Goal: Information Seeking & Learning: Check status

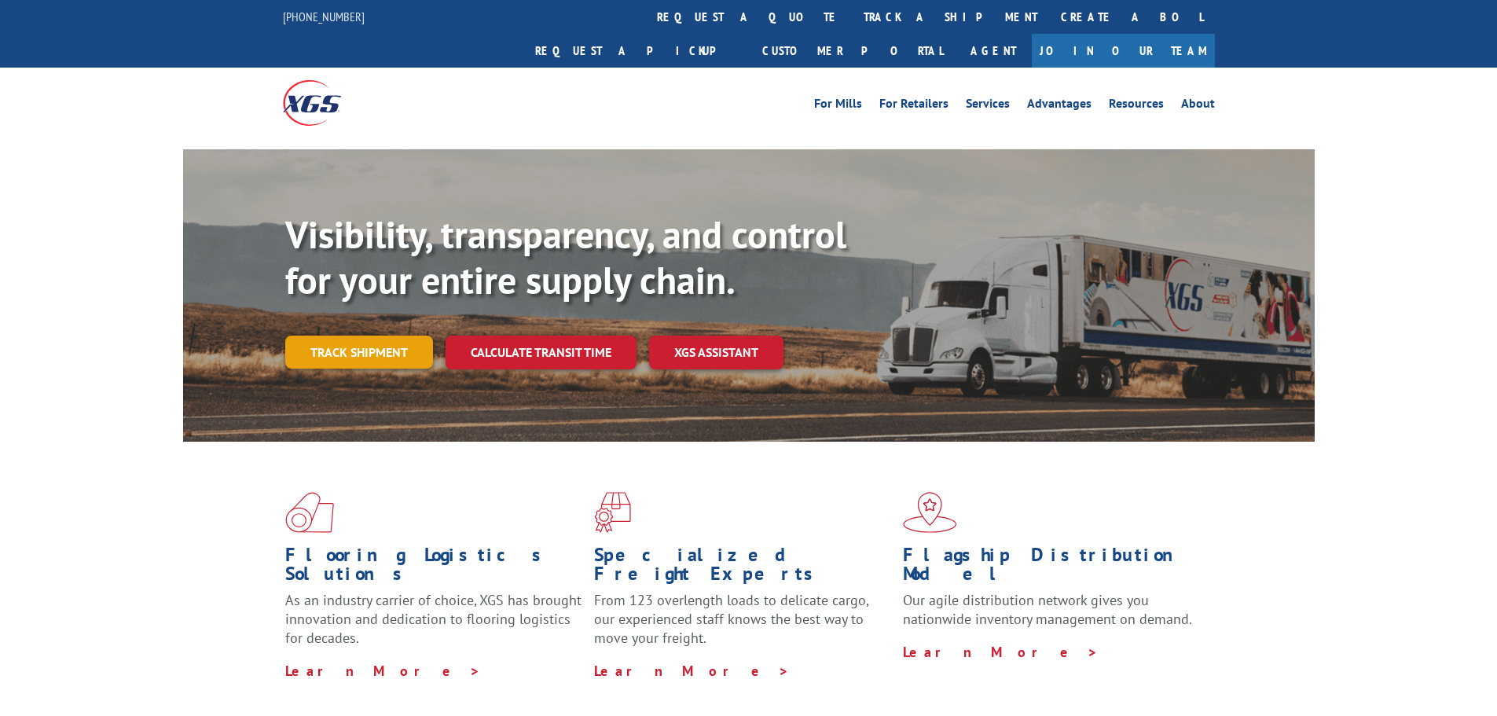
click at [381, 335] on link "Track shipment" at bounding box center [359, 351] width 148 height 33
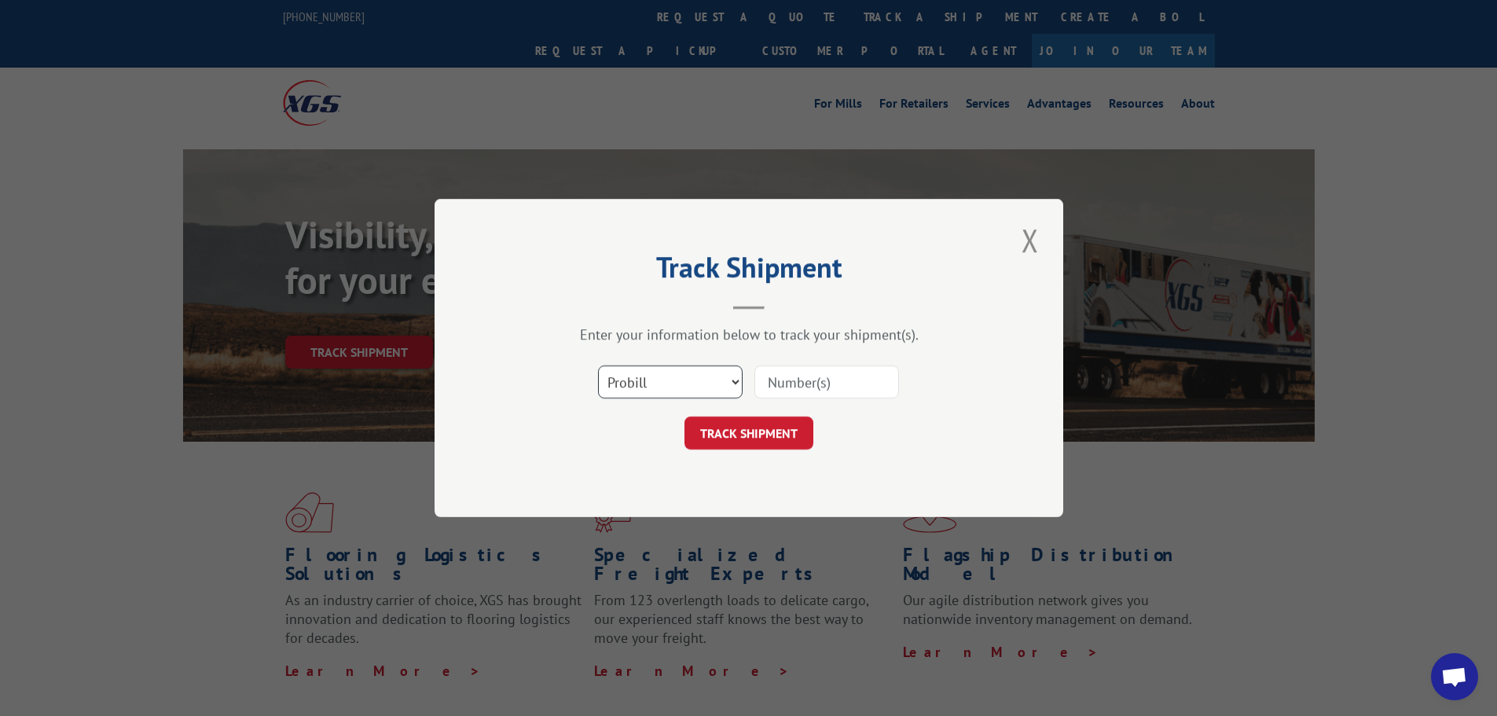
click at [695, 374] on select "Select category... Probill BOL PO" at bounding box center [670, 381] width 145 height 33
select select "po"
click at [598, 365] on select "Select category... Probill BOL PO" at bounding box center [670, 381] width 145 height 33
click at [778, 387] on input at bounding box center [826, 381] width 145 height 33
paste input "35535723"
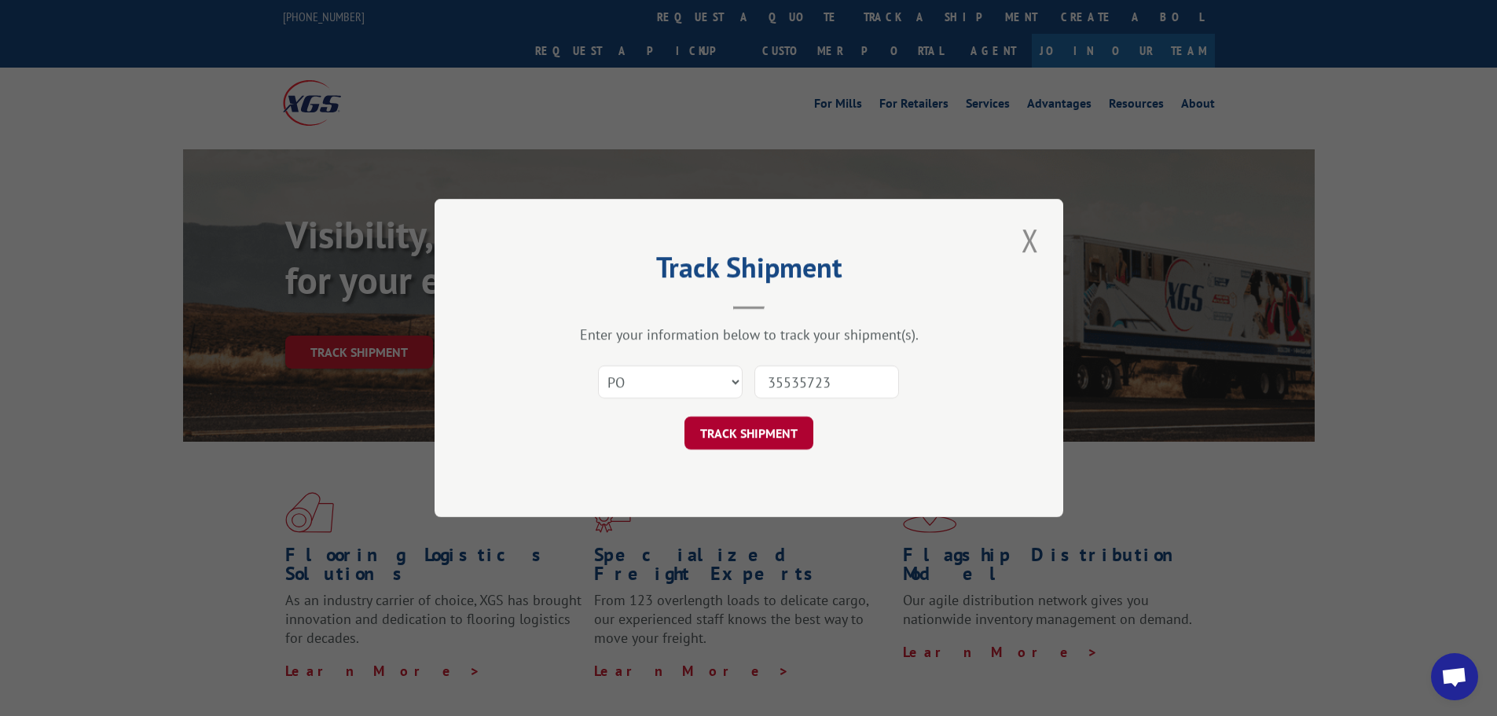
type input "35535723"
click at [761, 433] on button "TRACK SHIPMENT" at bounding box center [748, 432] width 129 height 33
